Goal: Complete application form: Complete application form

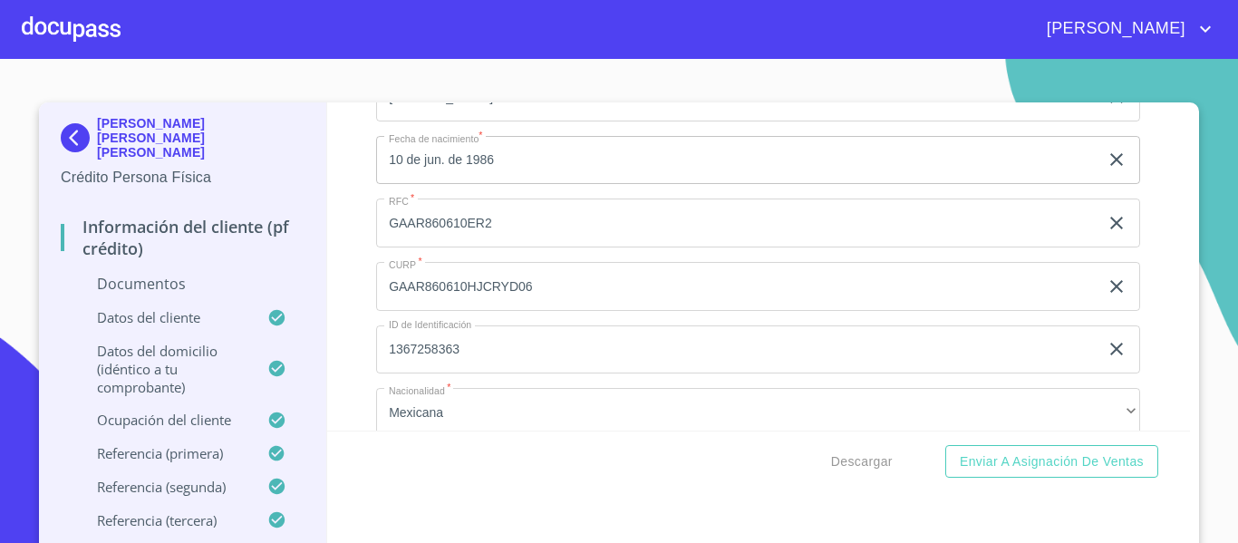
scroll to position [3434, 0]
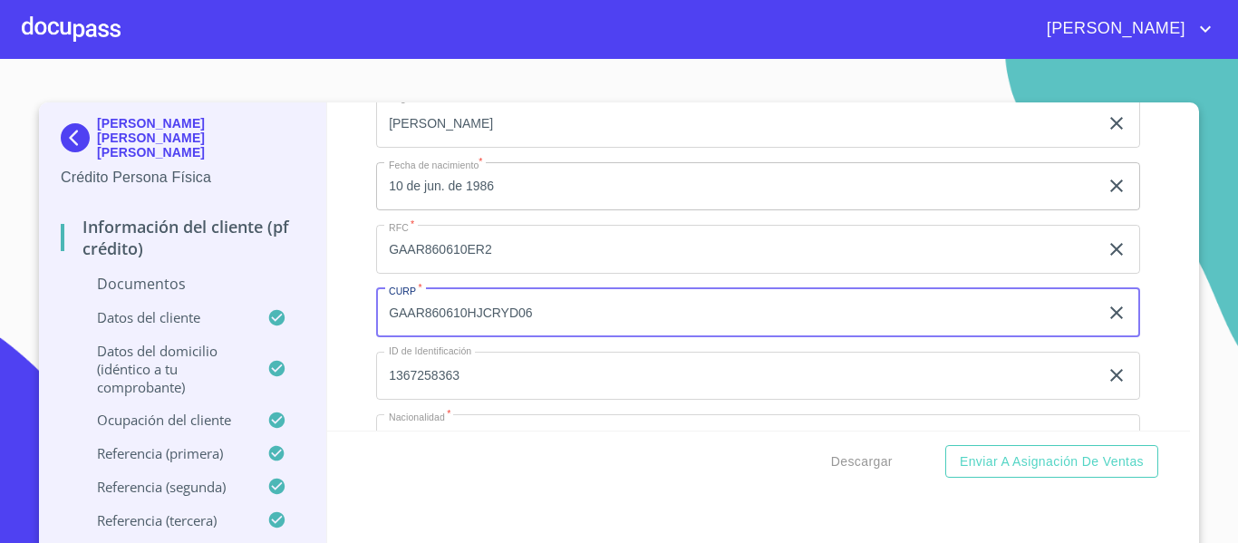
drag, startPoint x: 596, startPoint y: 341, endPoint x: 322, endPoint y: 344, distance: 274.7
click at [327, 344] on div "Información del cliente (PF crédito) Documentos Documento de identificación.   …" at bounding box center [759, 266] width 864 height 328
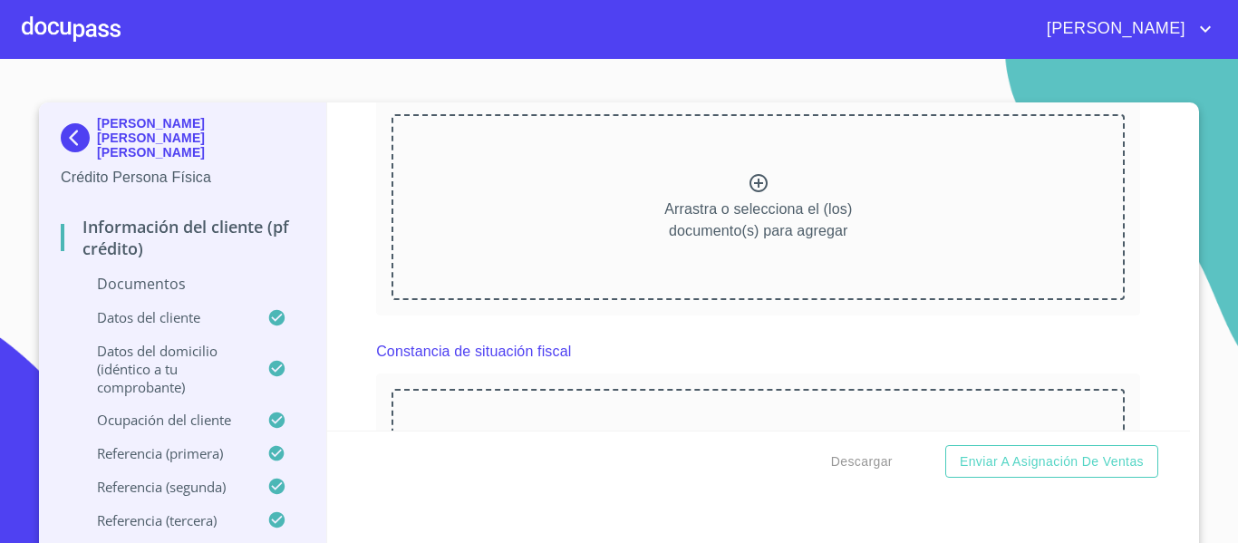
scroll to position [2652, 0]
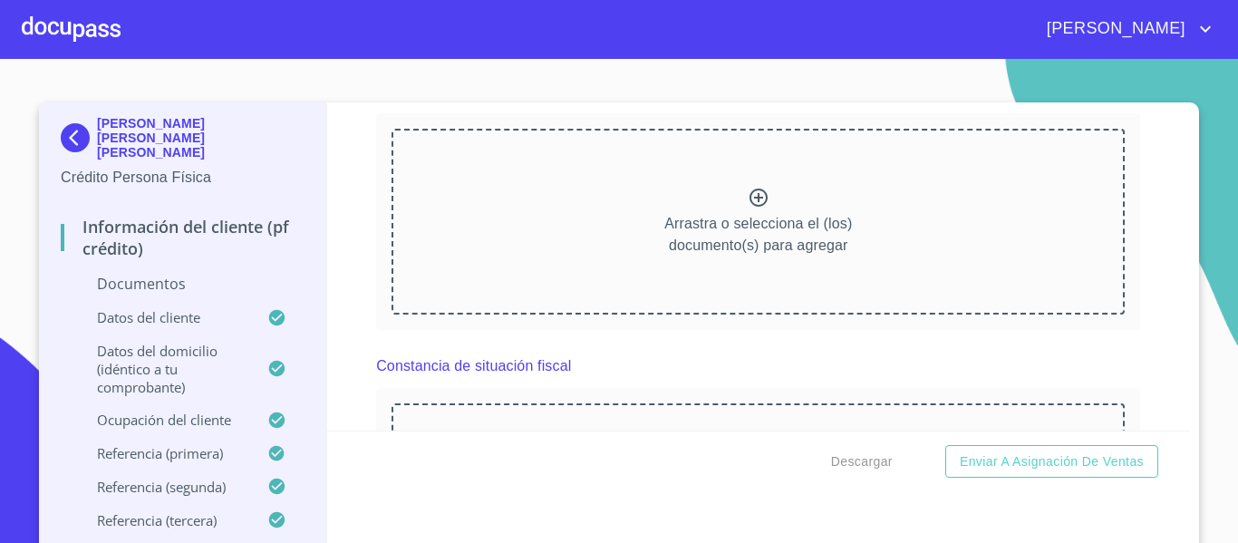
click at [748, 208] on icon at bounding box center [759, 198] width 22 height 22
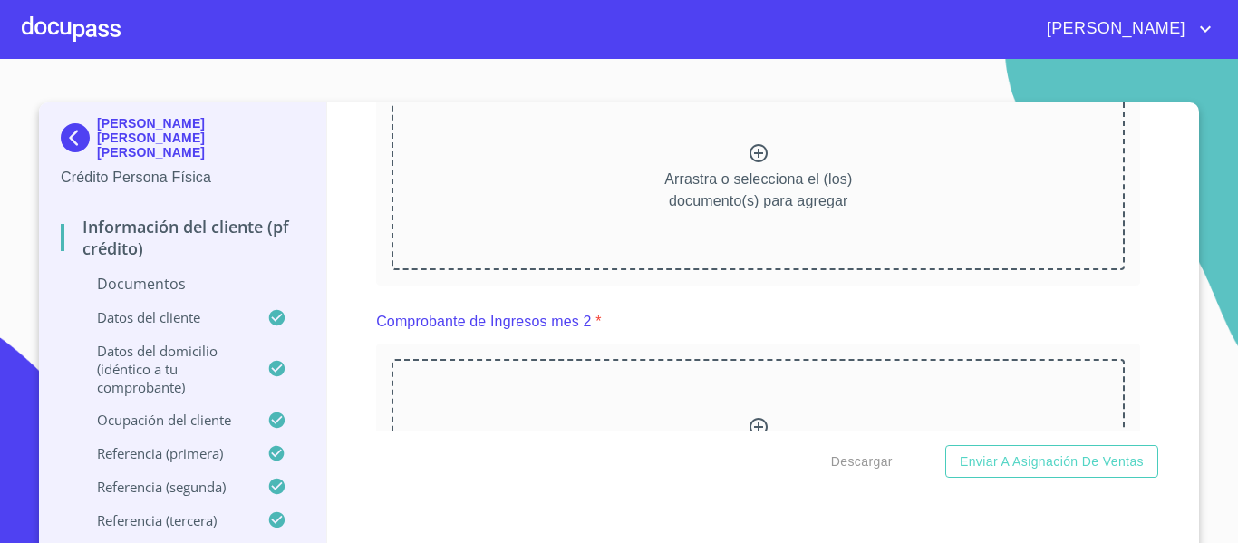
scroll to position [1855, 0]
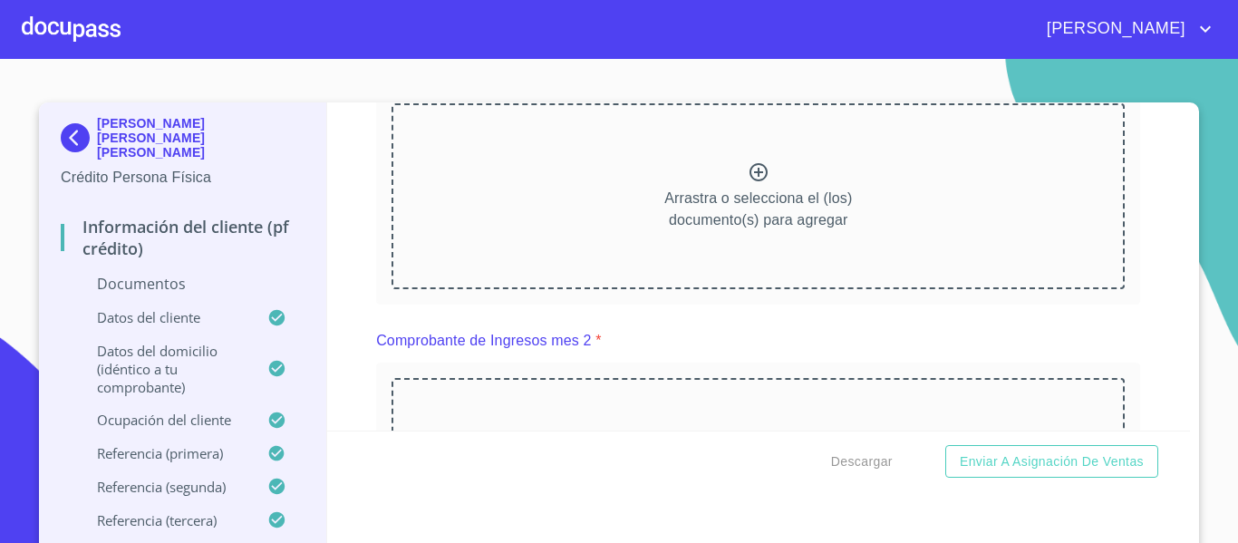
click at [748, 183] on icon at bounding box center [759, 172] width 22 height 22
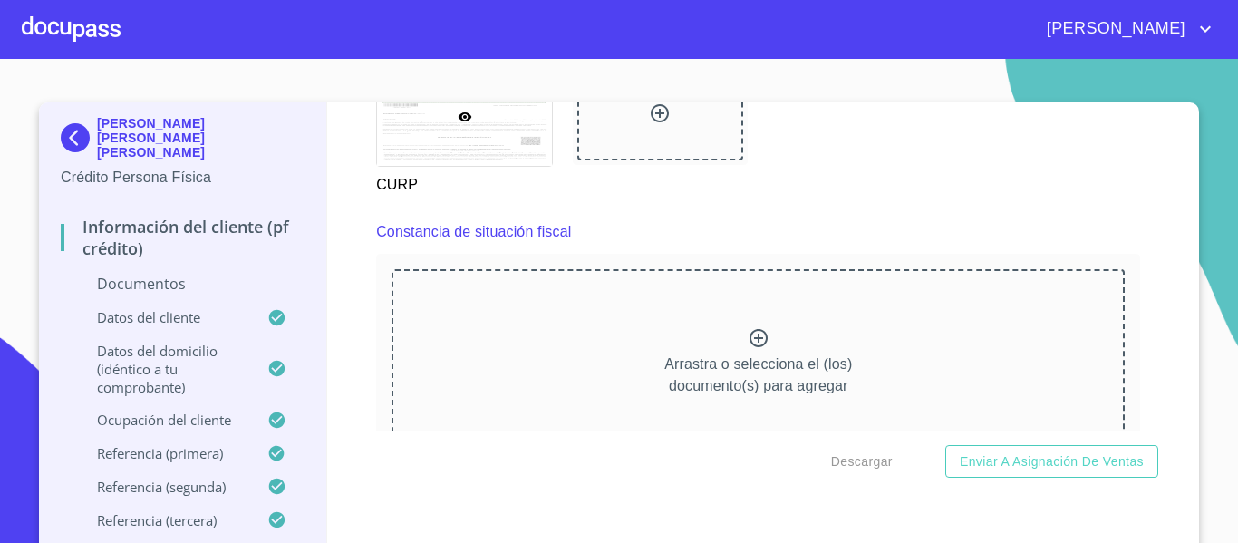
scroll to position [3124, 0]
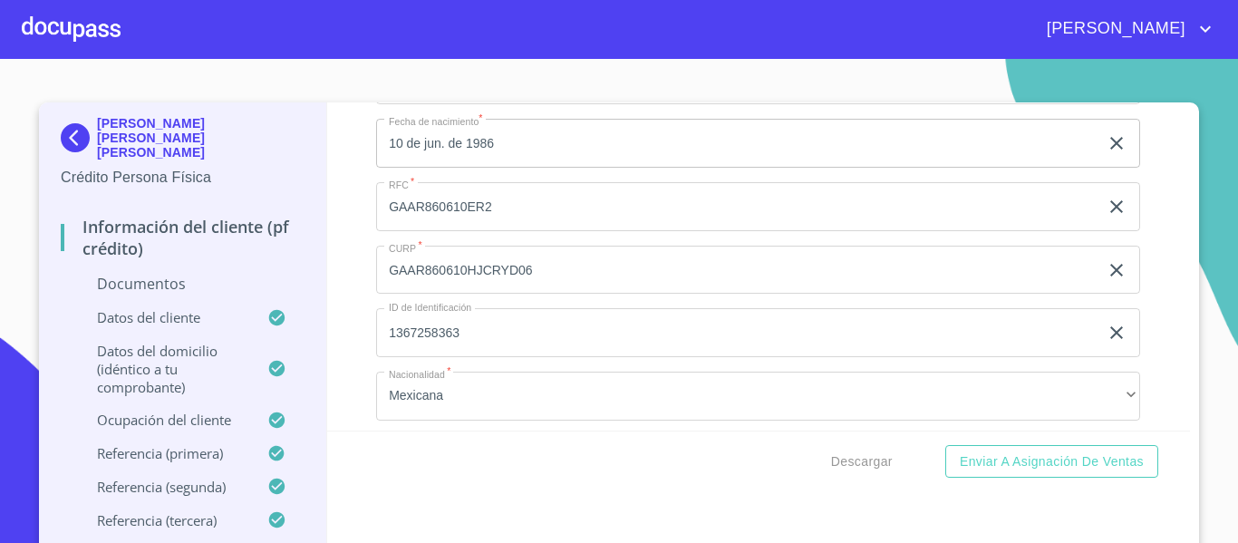
scroll to position [4122, 0]
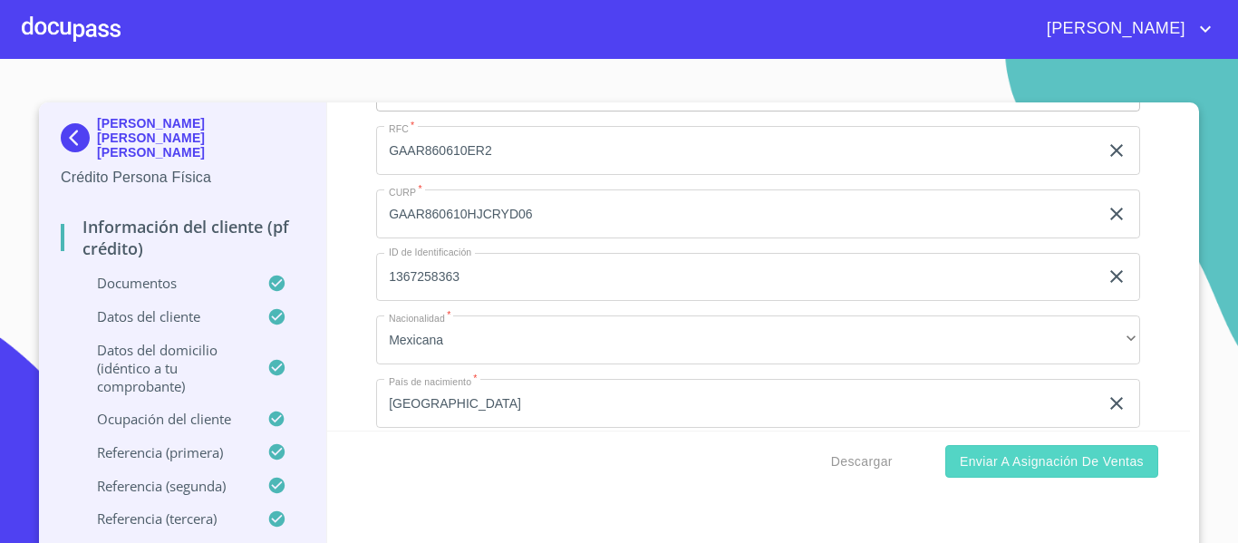
click at [991, 469] on span "Enviar a Asignación de Ventas" at bounding box center [1052, 461] width 184 height 23
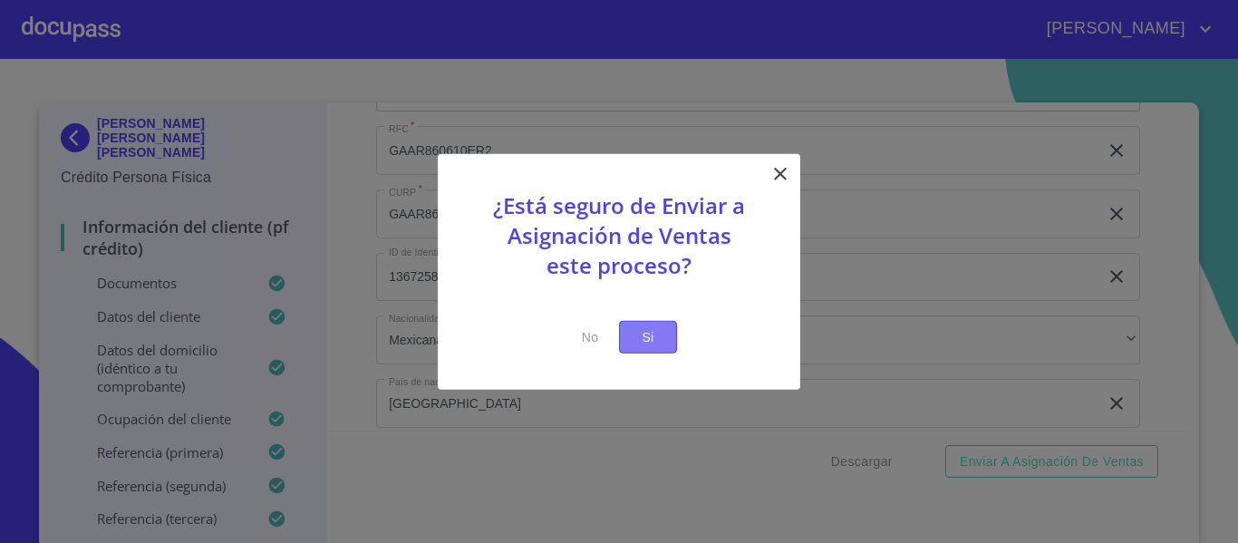
click at [656, 326] on span "Si" at bounding box center [648, 336] width 29 height 23
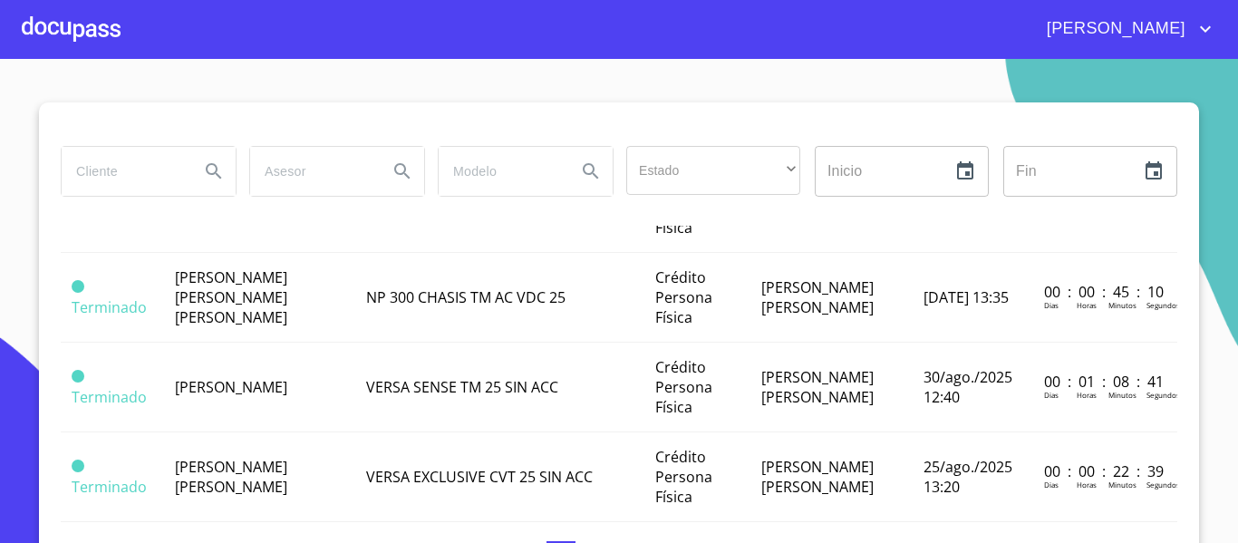
scroll to position [453, 0]
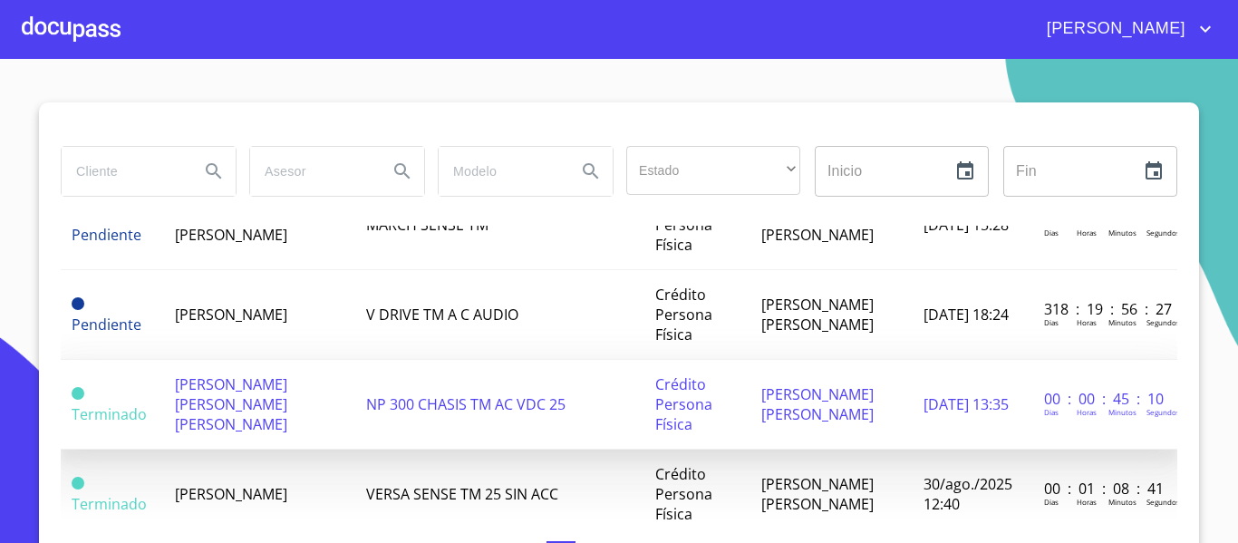
click at [283, 388] on span "[PERSON_NAME] [PERSON_NAME] [PERSON_NAME]" at bounding box center [231, 404] width 112 height 60
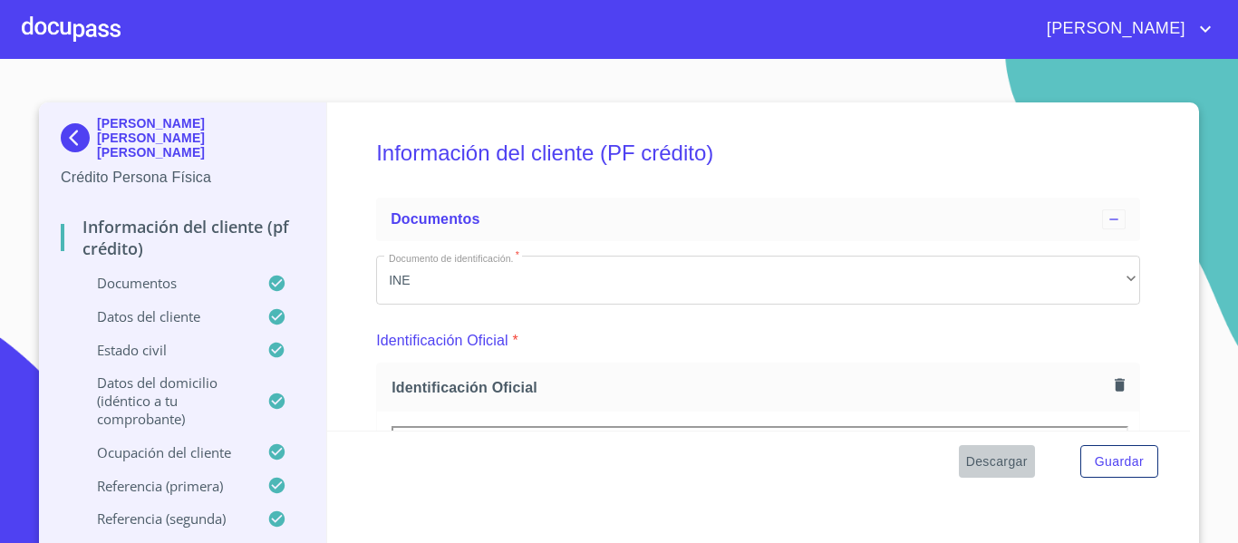
click at [988, 468] on span "Descargar" at bounding box center [997, 461] width 62 height 23
